Goal: Navigation & Orientation: Find specific page/section

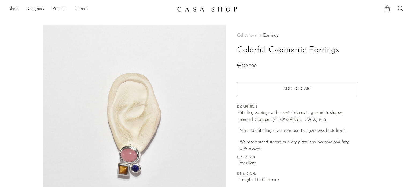
scroll to position [163, 0]
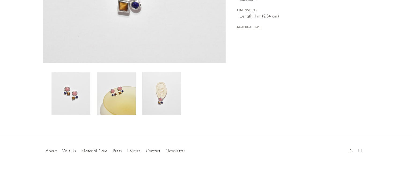
click at [130, 103] on img at bounding box center [116, 93] width 39 height 43
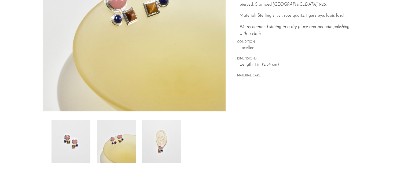
scroll to position [82, 0]
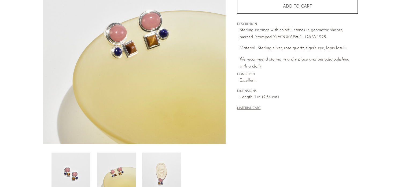
click at [159, 148] on div at bounding box center [134, 68] width 183 height 253
click at [75, 164] on img at bounding box center [71, 173] width 39 height 43
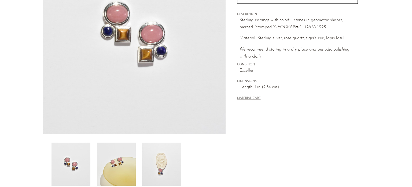
scroll to position [109, 0]
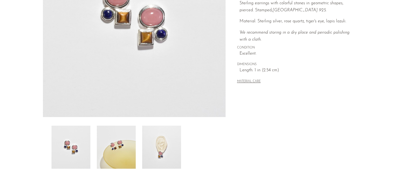
click at [258, 82] on button "MATERIAL CARE" at bounding box center [249, 81] width 24 height 4
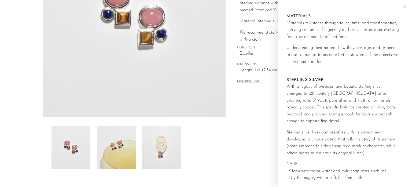
click at [408, 6] on button "Close" at bounding box center [405, 7] width 10 height 8
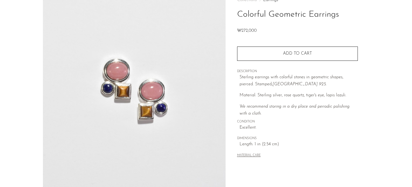
scroll to position [0, 0]
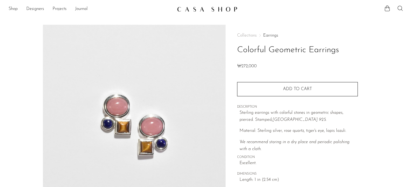
click at [266, 35] on link "Earrings" at bounding box center [270, 35] width 15 height 4
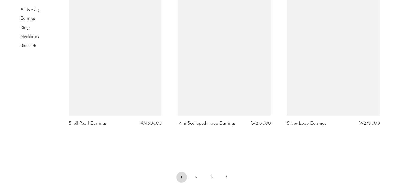
scroll to position [1772, 0]
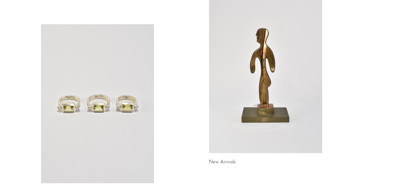
scroll to position [13, 0]
